Goal: Information Seeking & Learning: Learn about a topic

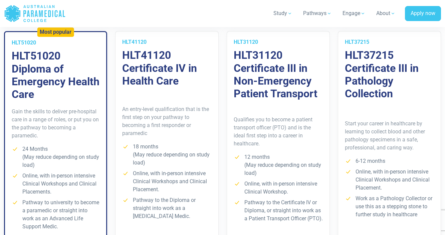
scroll to position [508, 0]
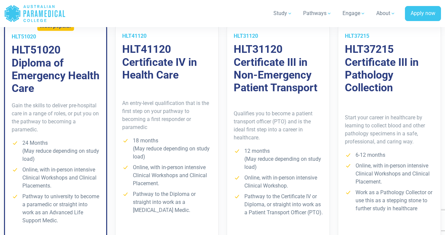
click at [297, 94] on div "Qualifies you to become a patient transport officer (PTO) and is the ideal firs…" at bounding box center [278, 165] width 102 height 143
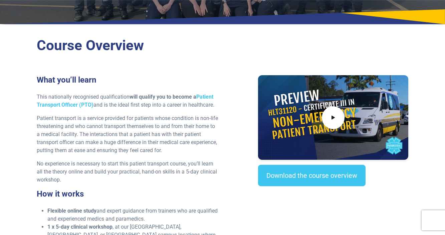
scroll to position [165, 0]
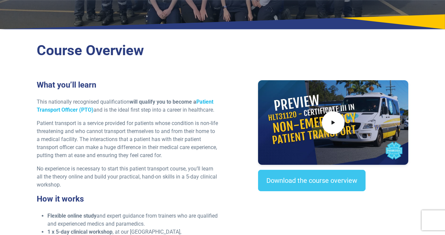
click at [211, 98] on link "Patient Transport Officer (PTO)" at bounding box center [125, 105] width 176 height 14
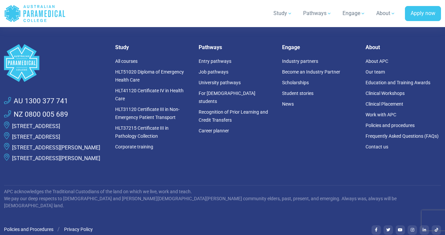
scroll to position [1252, 0]
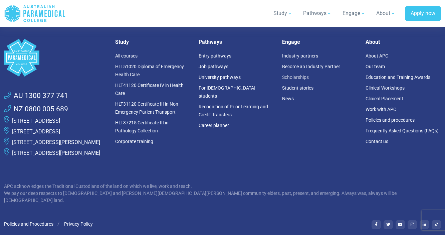
click at [294, 75] on link "Scholarships" at bounding box center [295, 76] width 27 height 5
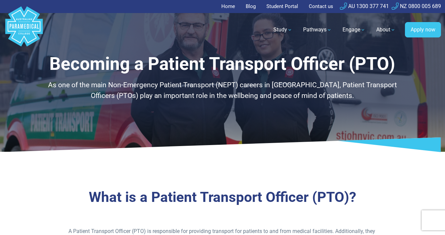
scroll to position [-5, 0]
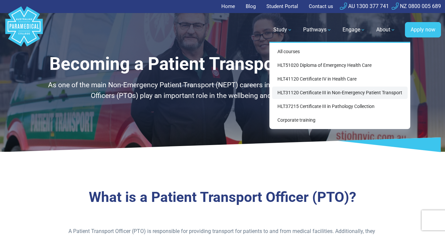
click at [291, 97] on link "HLT31120 Certificate III in Non-Emergency Patient Transport" at bounding box center [339, 92] width 135 height 12
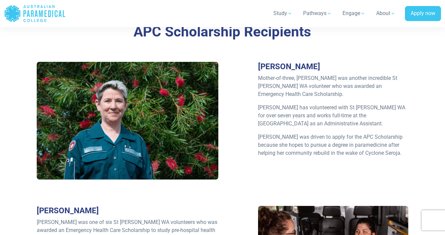
scroll to position [755, 0]
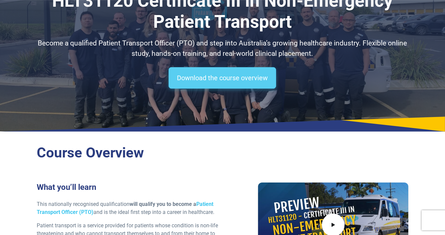
click at [262, 86] on link "Download the course overview" at bounding box center [221, 77] width 107 height 21
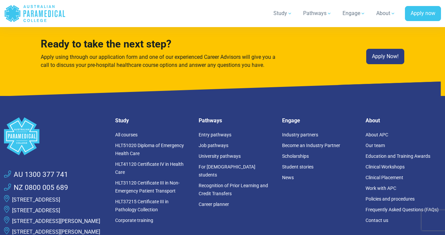
scroll to position [3802, 0]
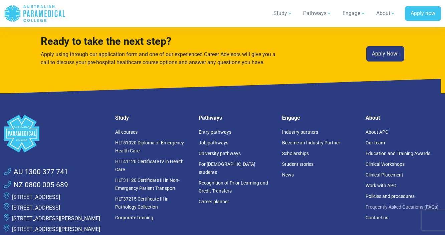
click at [399, 204] on link "Frequently Asked Questions (FAQs)" at bounding box center [401, 206] width 73 height 5
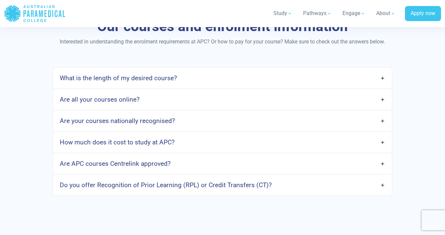
scroll to position [550, 0]
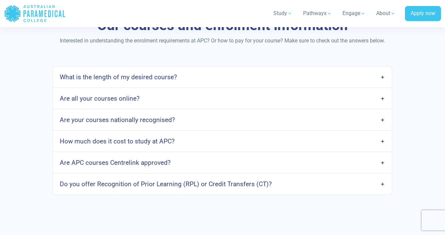
click at [382, 166] on link "Are APC courses Centrelink approved?" at bounding box center [222, 162] width 339 height 16
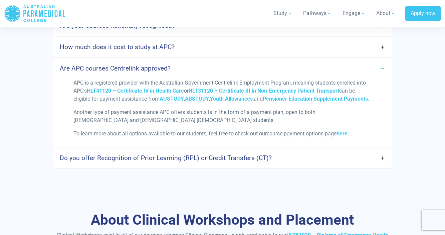
scroll to position [648, 0]
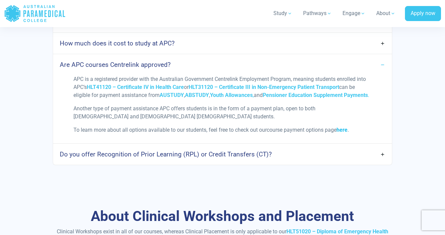
click at [345, 133] on strong "here" at bounding box center [341, 129] width 11 height 6
click at [109, 47] on h4 "How much does it cost to study at APC?" at bounding box center [117, 43] width 115 height 8
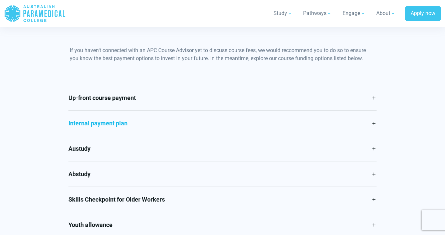
scroll to position [321, 0]
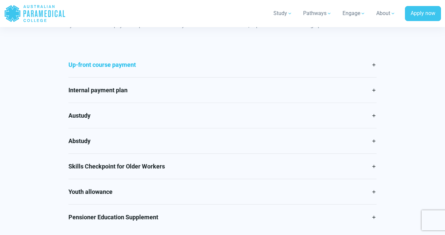
click at [374, 63] on link "Up-front course payment" at bounding box center [222, 64] width 308 height 25
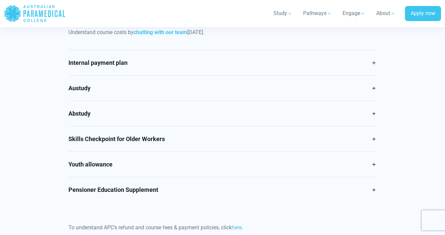
scroll to position [410, 0]
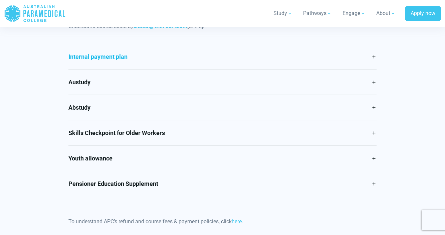
click at [373, 55] on link "Internal payment plan" at bounding box center [222, 56] width 308 height 25
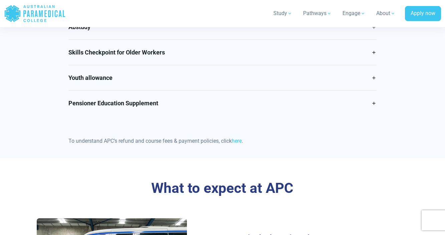
scroll to position [509, 0]
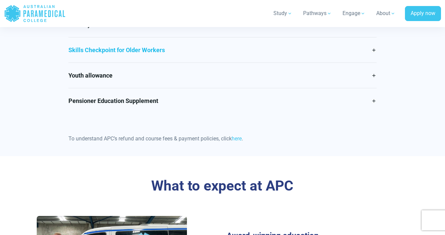
click at [373, 48] on link "Skills Checkpoint for Older Workers" at bounding box center [222, 49] width 308 height 25
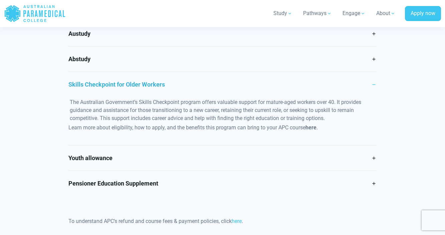
scroll to position [395, 0]
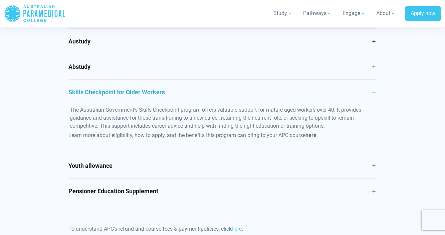
click at [313, 136] on span "here" at bounding box center [310, 135] width 11 height 6
click at [313, 135] on span "here" at bounding box center [310, 135] width 11 height 6
click at [311, 135] on span "here" at bounding box center [310, 135] width 11 height 6
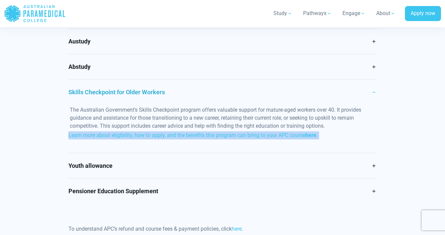
click at [311, 135] on span "here" at bounding box center [310, 135] width 11 height 6
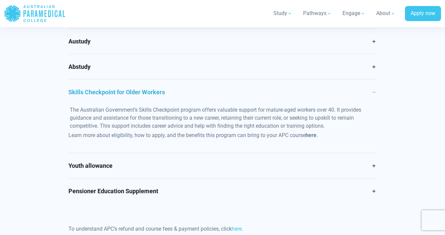
click at [313, 135] on span "here" at bounding box center [310, 135] width 11 height 6
click at [96, 91] on link "Skills Checkpoint for Older Workers" at bounding box center [222, 91] width 308 height 25
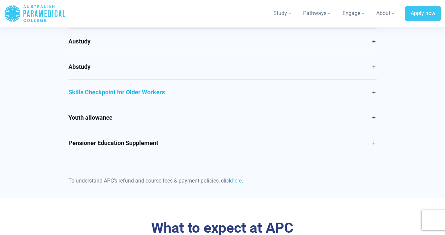
click at [96, 91] on link "Skills Checkpoint for Older Workers" at bounding box center [222, 91] width 308 height 25
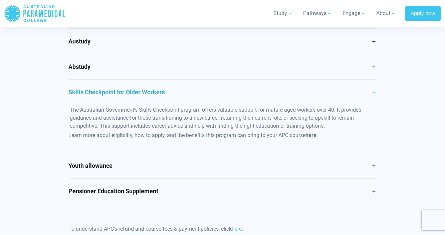
click at [311, 137] on span "here" at bounding box center [310, 135] width 11 height 6
click at [371, 189] on link "Pensioner Education Supplement" at bounding box center [222, 190] width 308 height 25
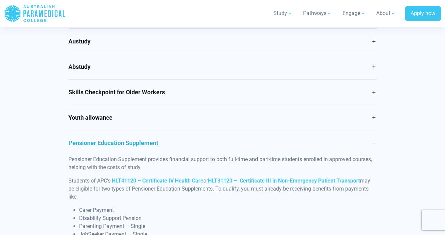
click at [330, 208] on li "Carer Payment" at bounding box center [227, 210] width 297 height 8
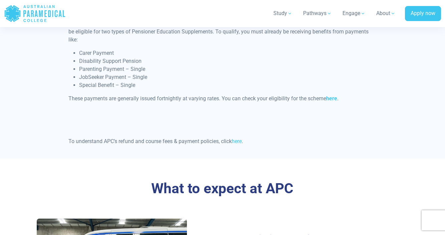
scroll to position [553, 0]
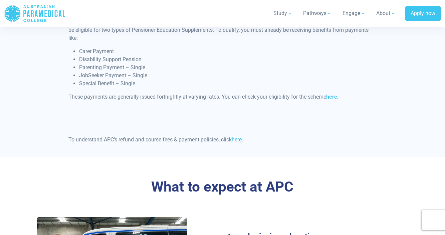
click at [242, 140] on link "here" at bounding box center [237, 139] width 10 height 6
